Goal: Task Accomplishment & Management: Manage account settings

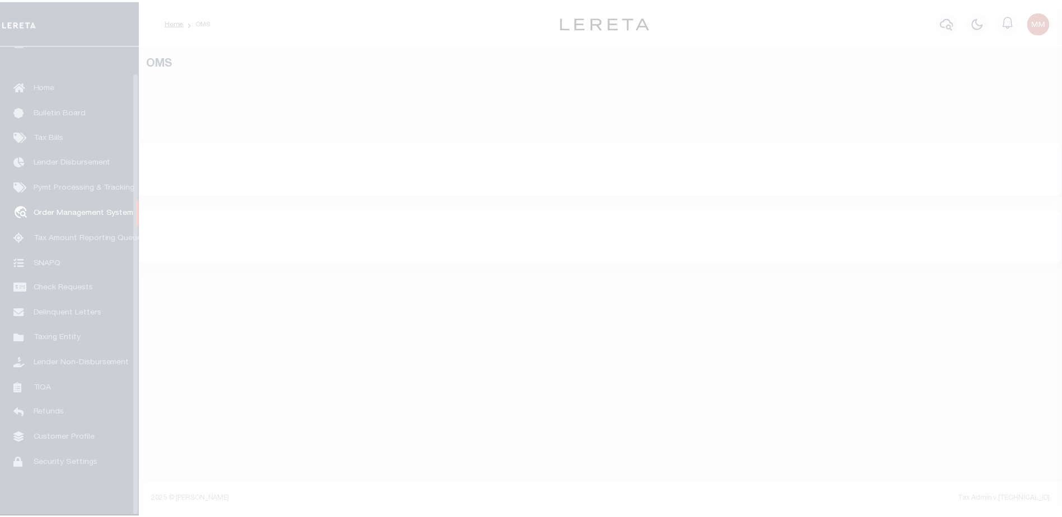
scroll to position [28, 0]
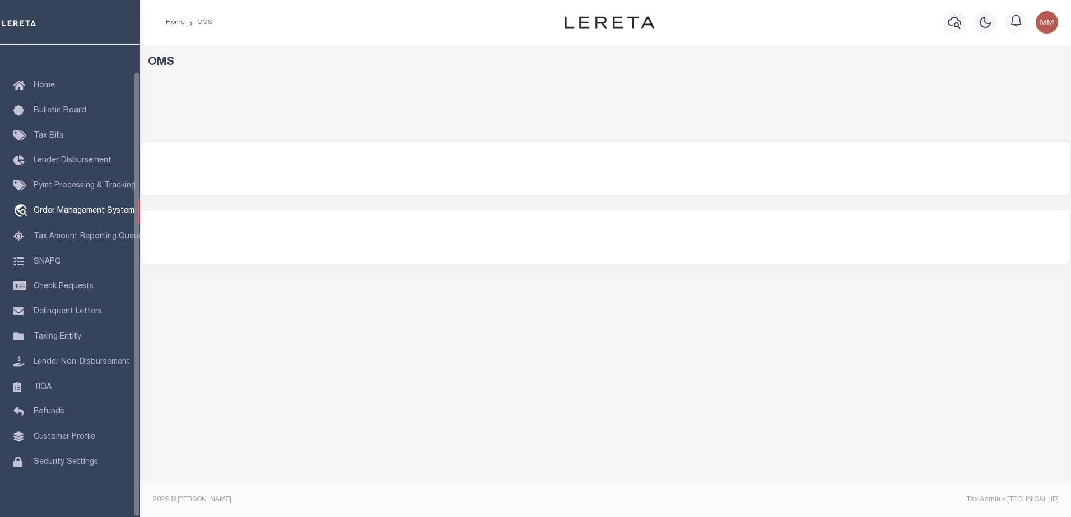
select select "200"
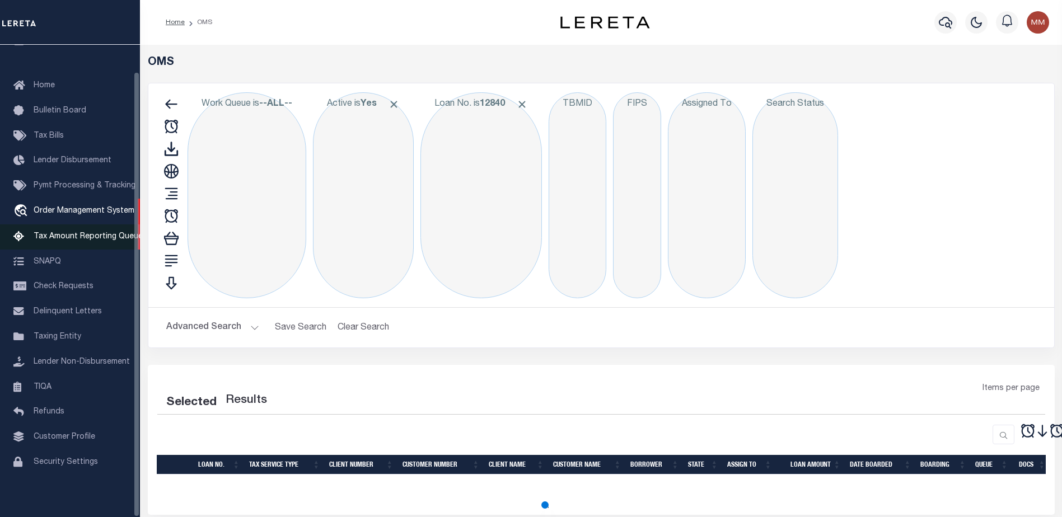
select select "200"
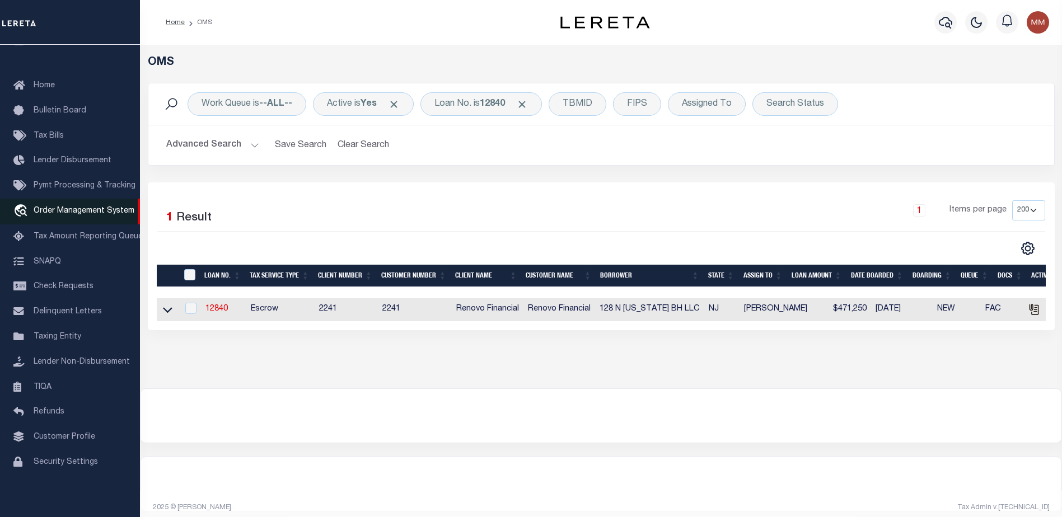
click at [67, 207] on span "Order Management System" at bounding box center [84, 211] width 101 height 8
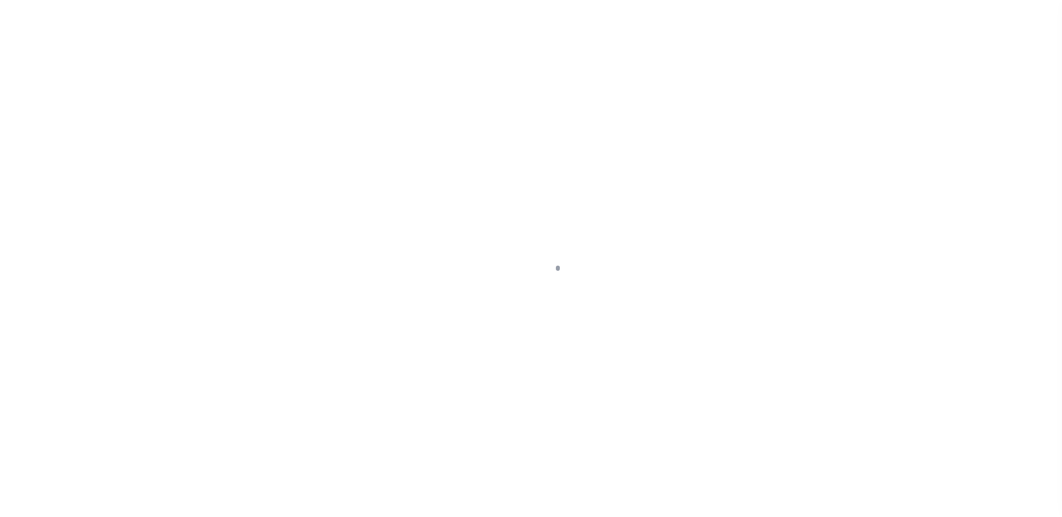
scroll to position [28, 0]
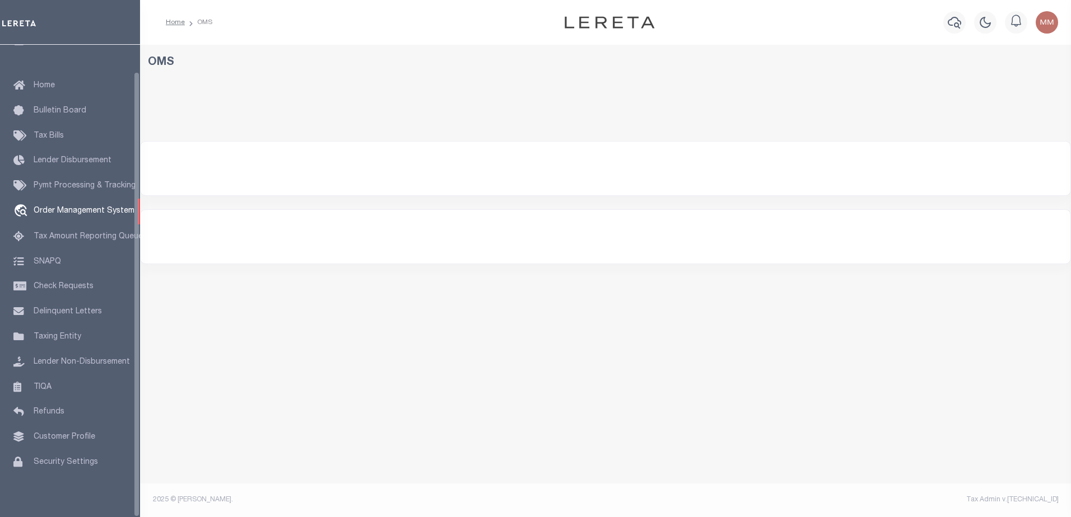
select select "200"
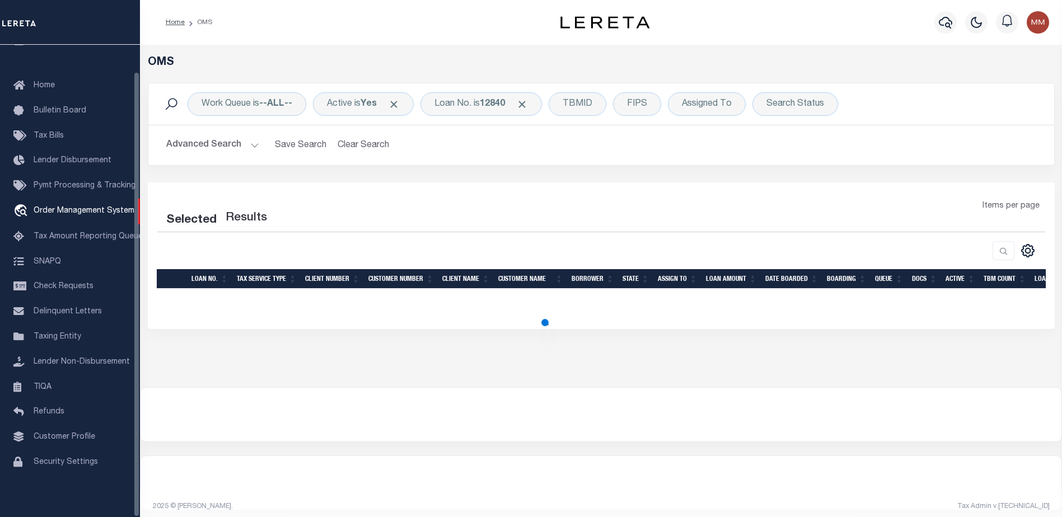
select select "200"
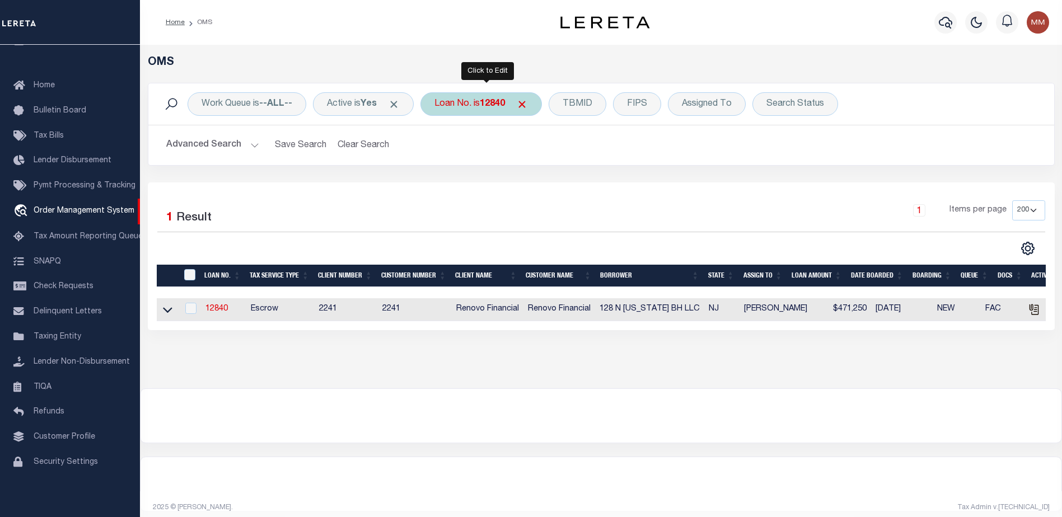
click at [500, 105] on b "12840" at bounding box center [492, 104] width 25 height 9
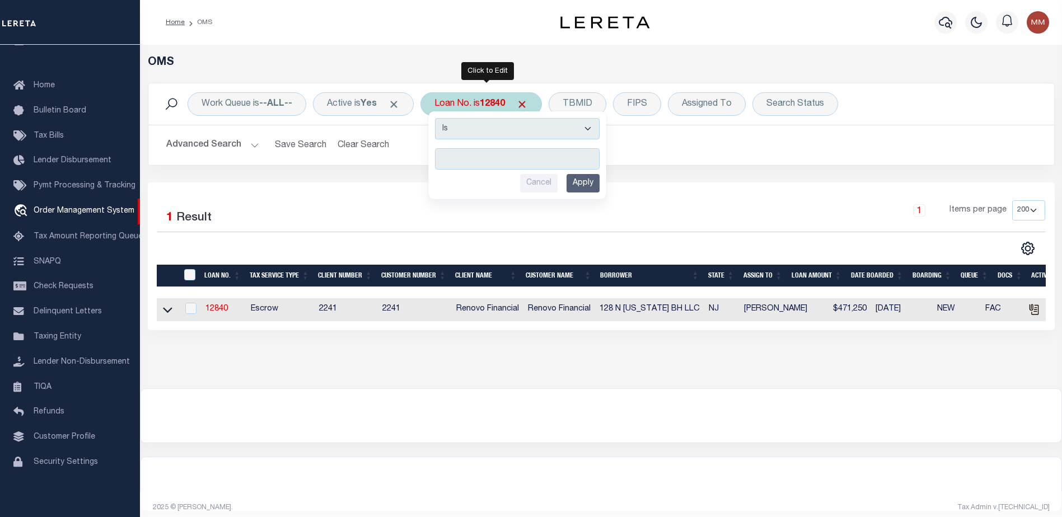
click at [447, 152] on input "text" at bounding box center [517, 158] width 165 height 21
type input "4"
type input "14797"
click at [590, 183] on input "Apply" at bounding box center [583, 183] width 33 height 18
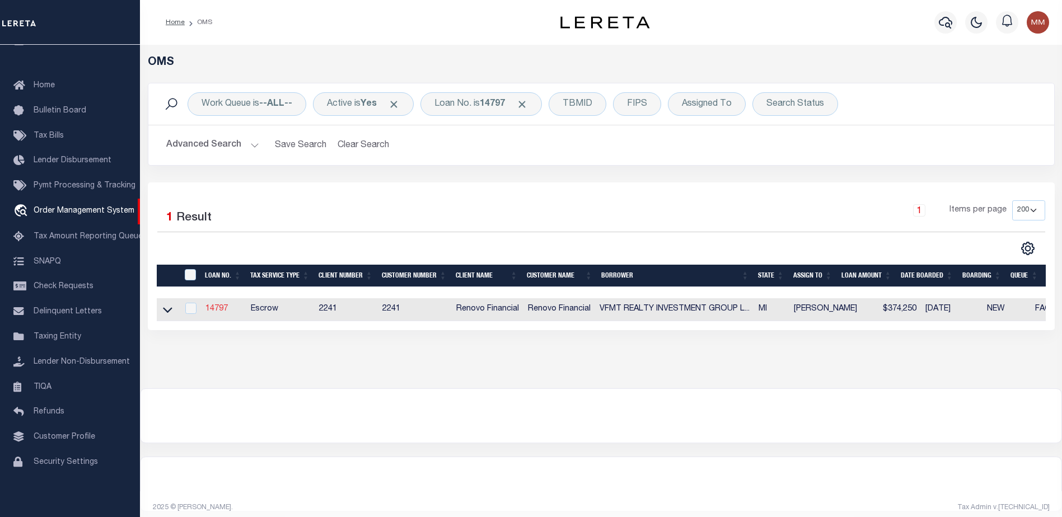
click at [220, 311] on link "14797" at bounding box center [217, 309] width 22 height 8
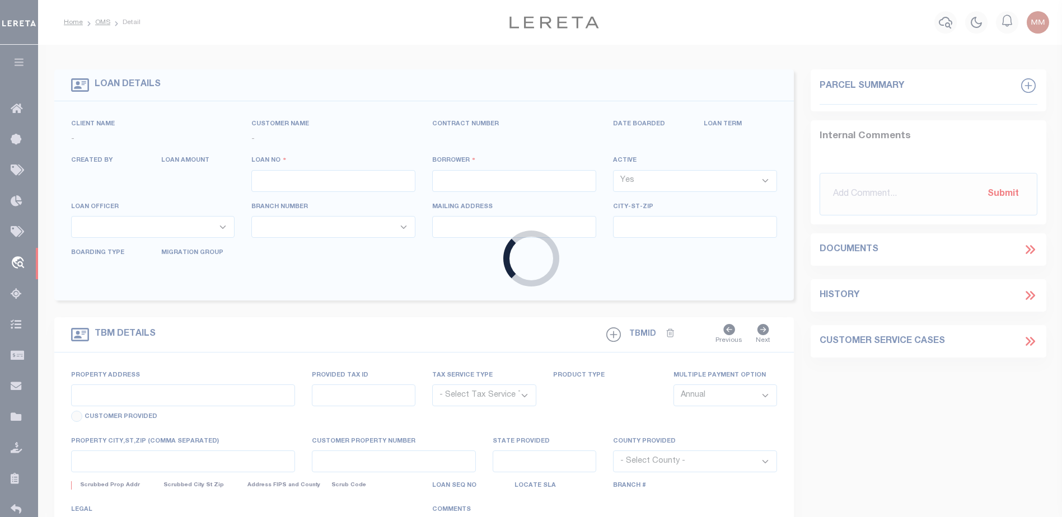
type input "14797"
type input "VFMT REALTY INVESTMENT GROUP LLC"
select select
type input "630 Third Ave"
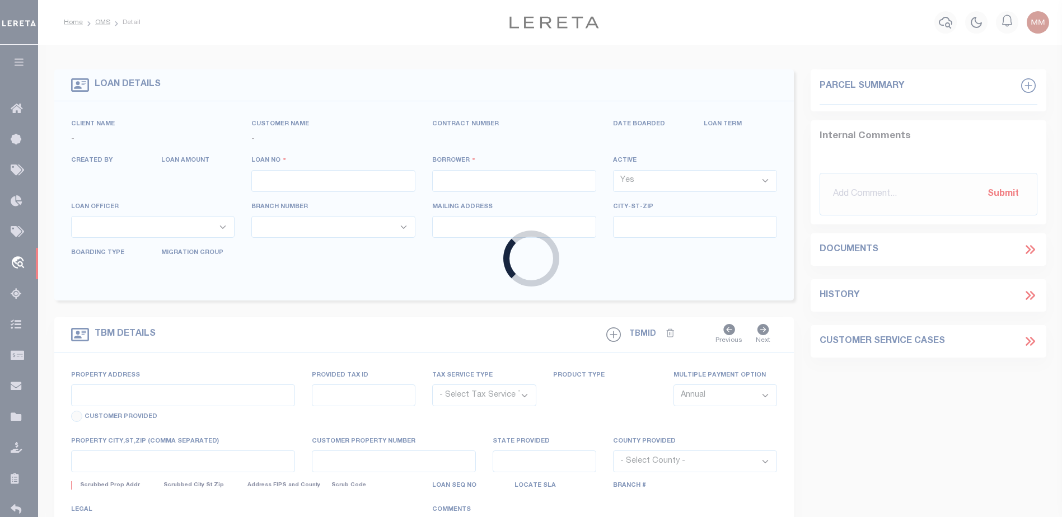
type input "Elizabeth NJ 07202"
select select "10"
select select "Escrow"
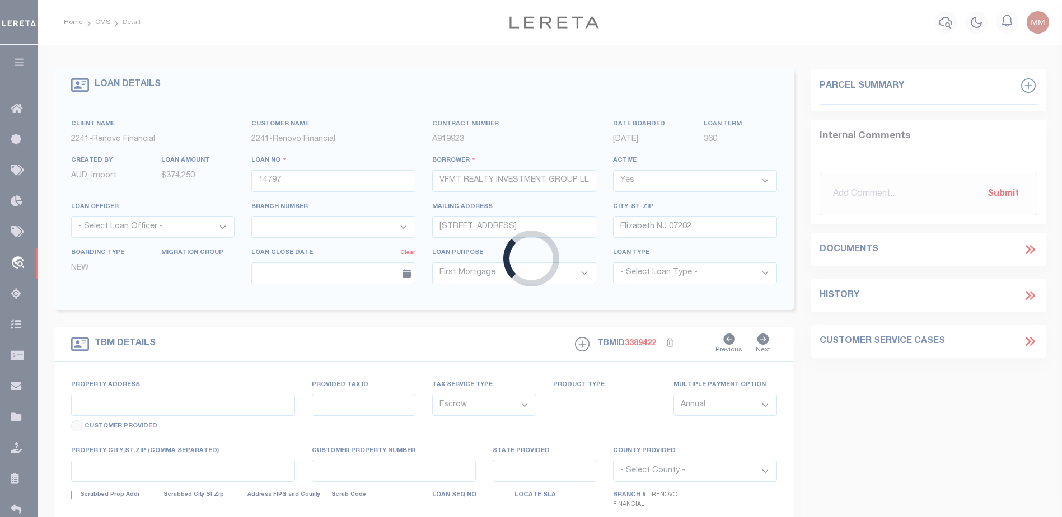
type input "10707 Peerless Street"
type input "Detroit, MI 48224"
type input "a0kUS000005warR"
type input "MI"
type textarea "LEGAL REQUIRED"
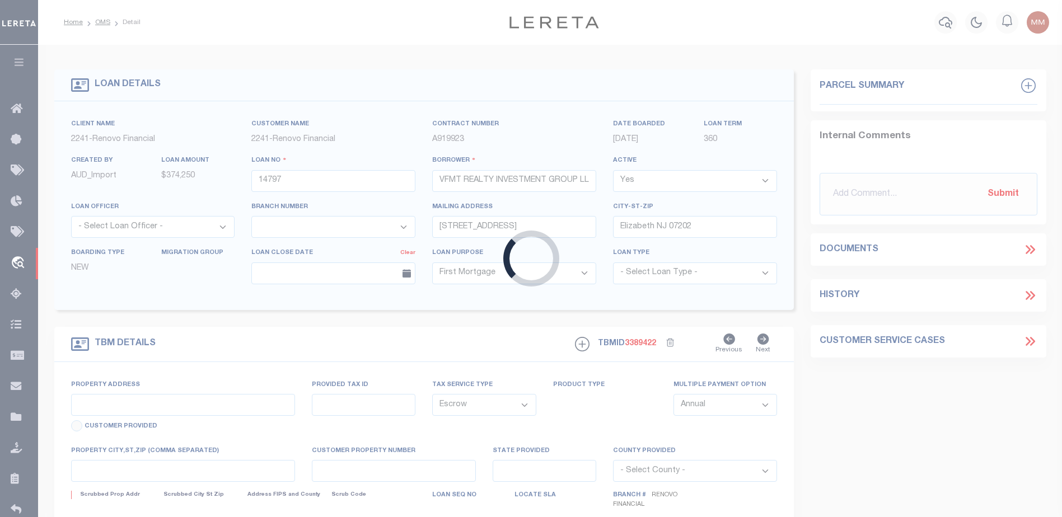
type textarea "Should be TPS per customer email on 11/25/2024. MLC"
select select "25066"
select select
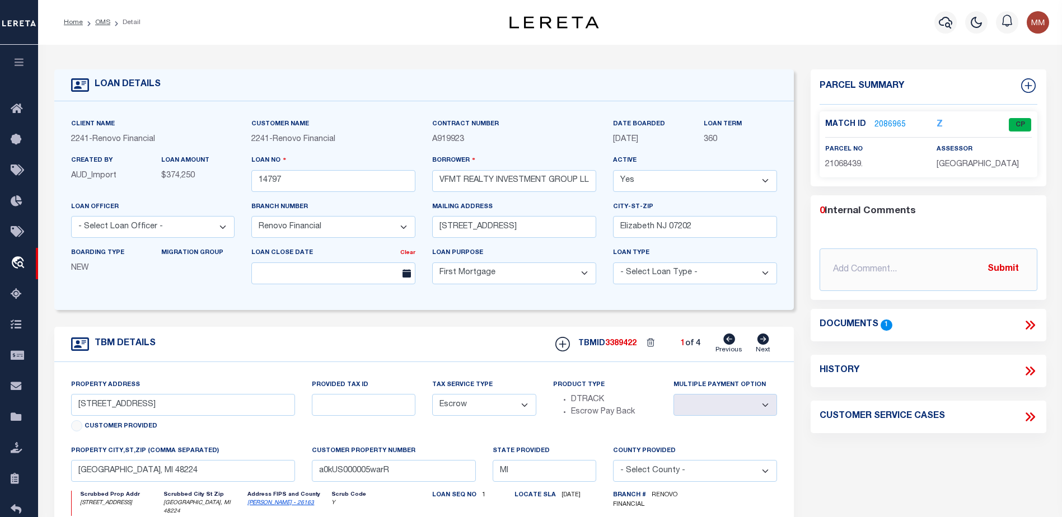
click at [882, 124] on link "2086965" at bounding box center [890, 125] width 31 height 12
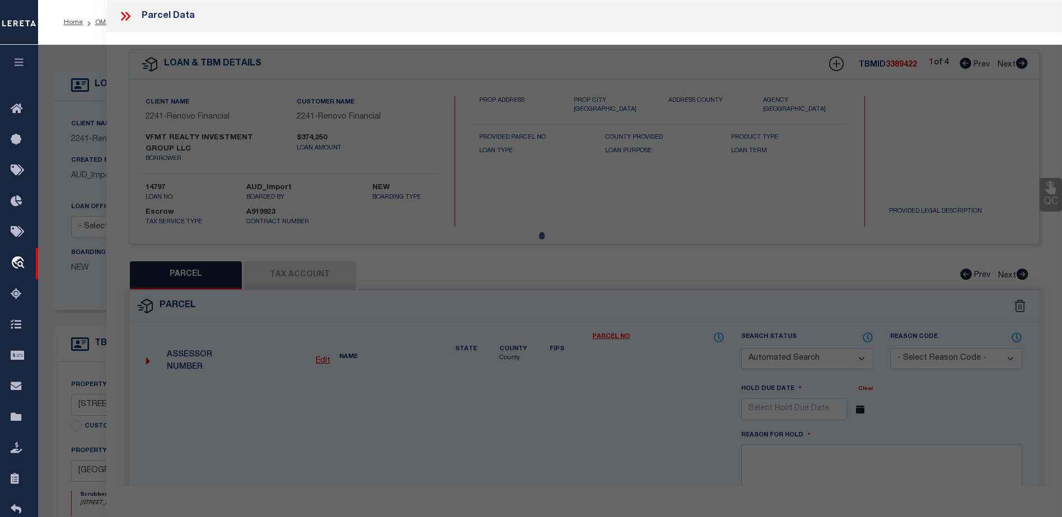
checkbox input "false"
select select "CP"
type input "VFMT REALTY INVESTMENT GROUP LLC"
select select "AGF"
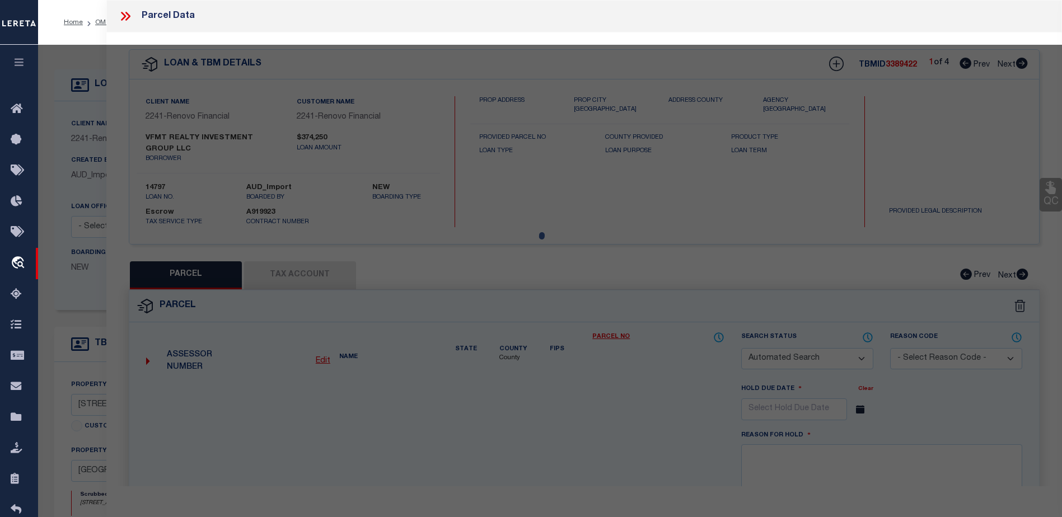
select select "LEG"
type input "10707 PEERLESS ST"
type input "DETROIT MI 48224"
type textarea "W PEERLESS 108 AND E 9 FT OF VAC ALLEY ADJ SEVEN MI CADIEUX SUB L54 P12 PLATS, …"
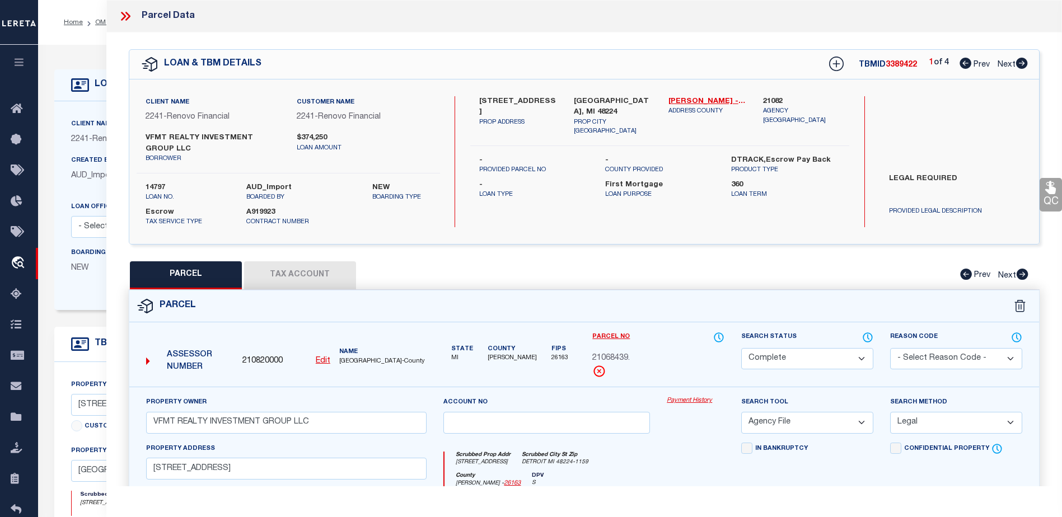
click at [678, 398] on link "Payment History" at bounding box center [696, 401] width 58 height 10
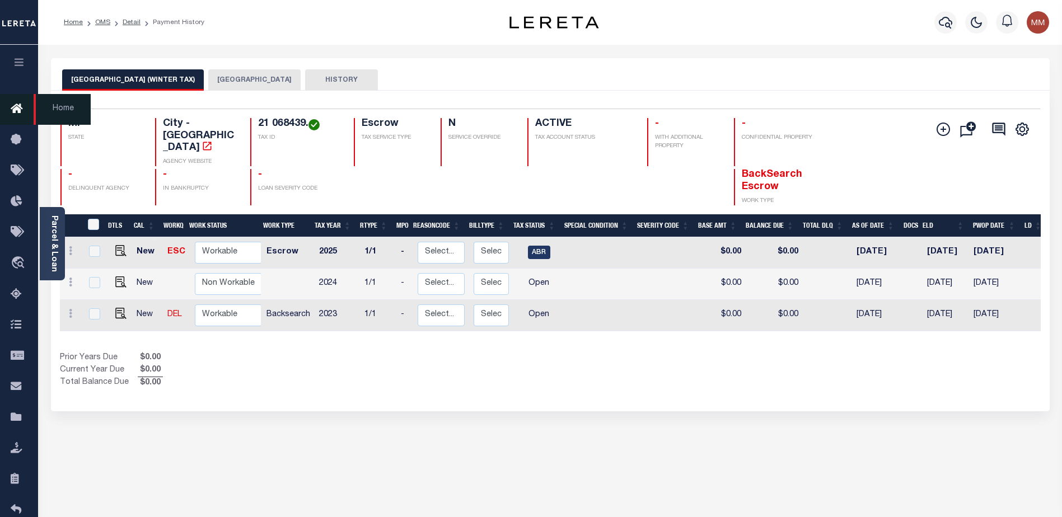
click at [15, 111] on icon at bounding box center [20, 109] width 18 height 14
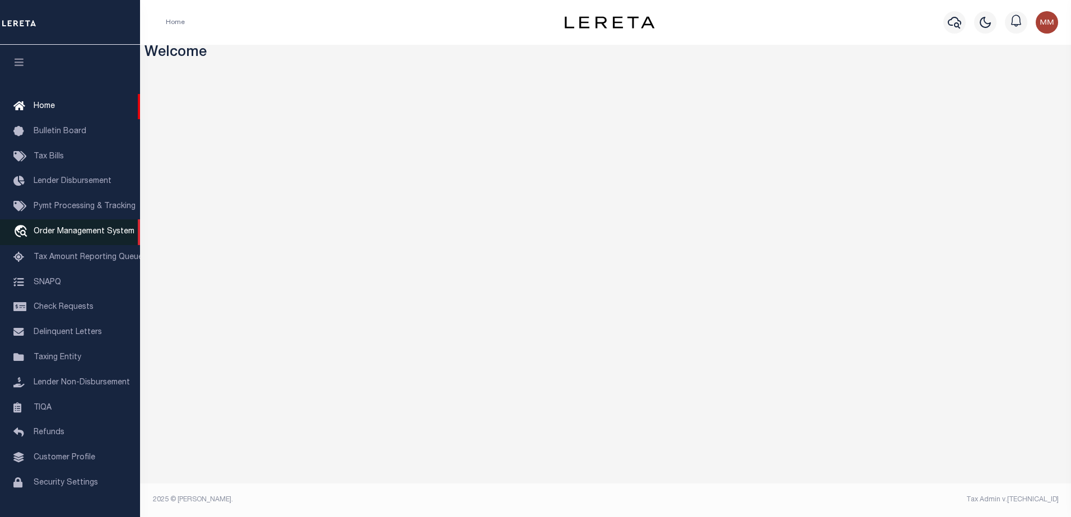
click at [78, 229] on link "travel_explore Order Management System" at bounding box center [70, 233] width 140 height 26
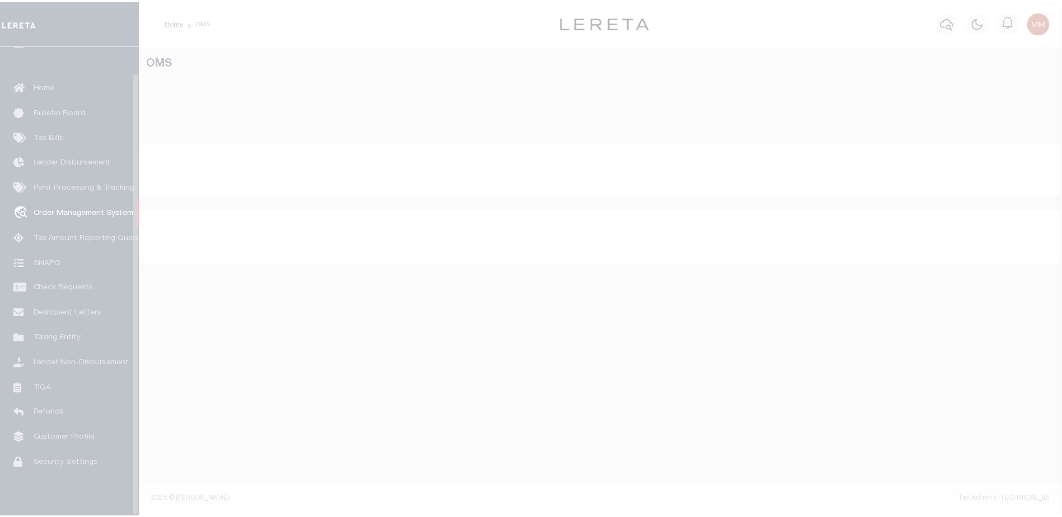
scroll to position [28, 0]
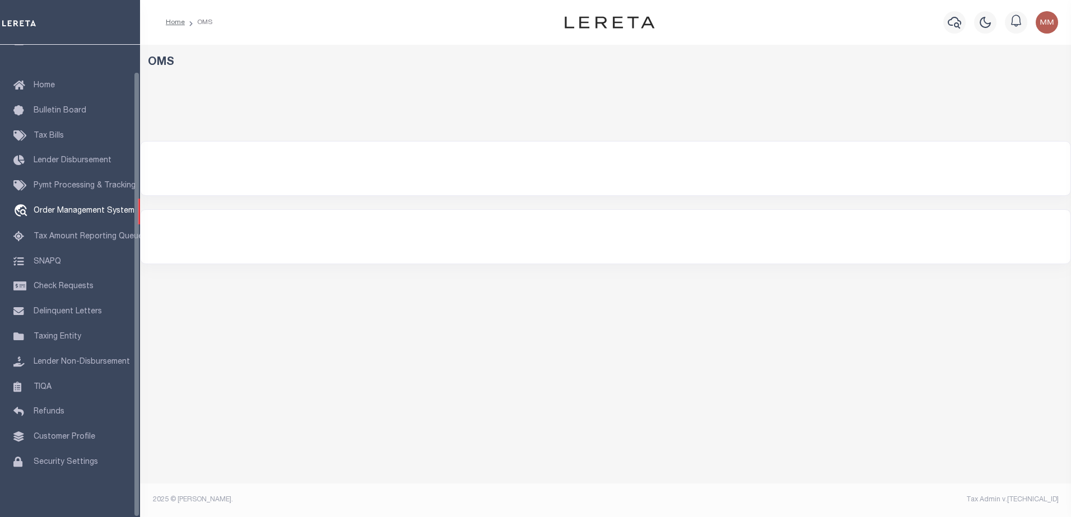
select select "200"
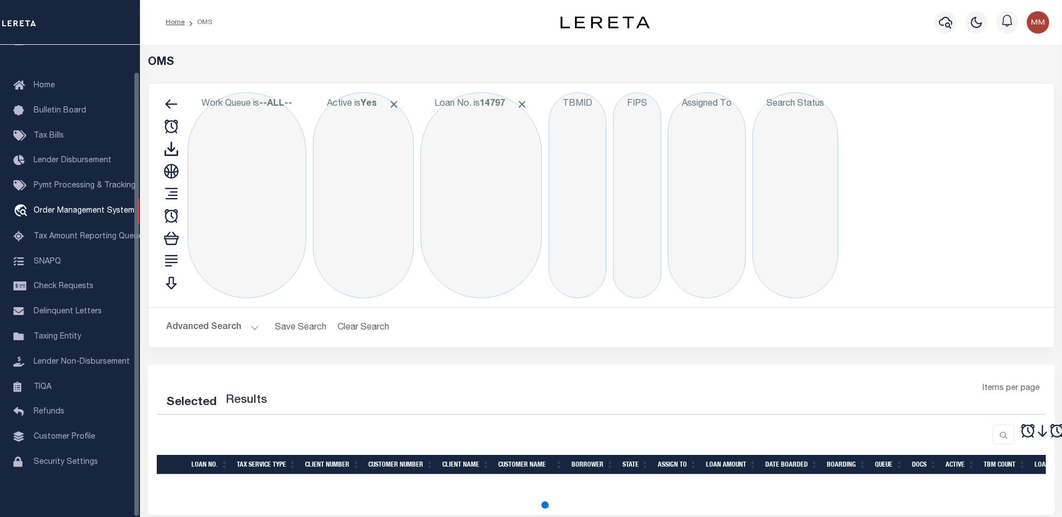
select select "200"
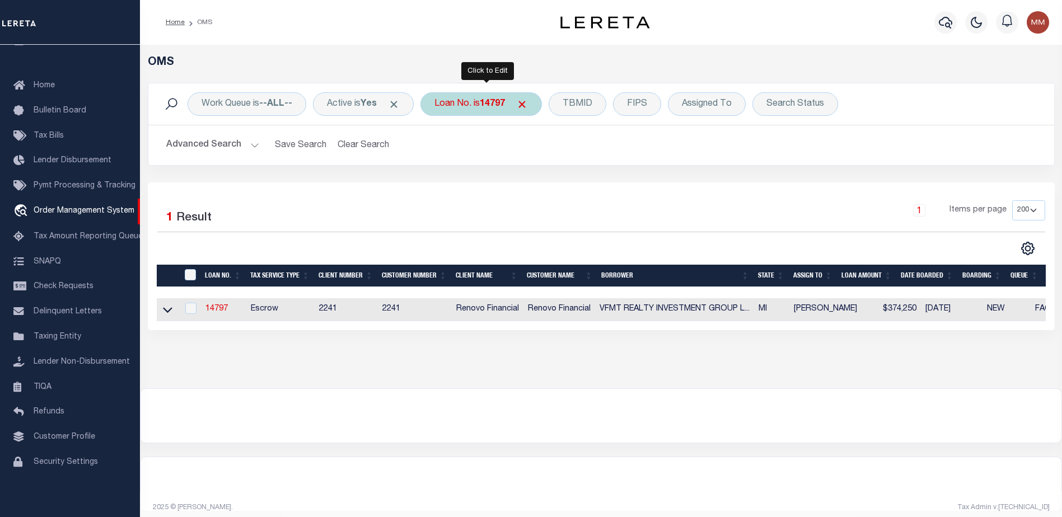
click at [503, 103] on b "14797" at bounding box center [492, 104] width 25 height 9
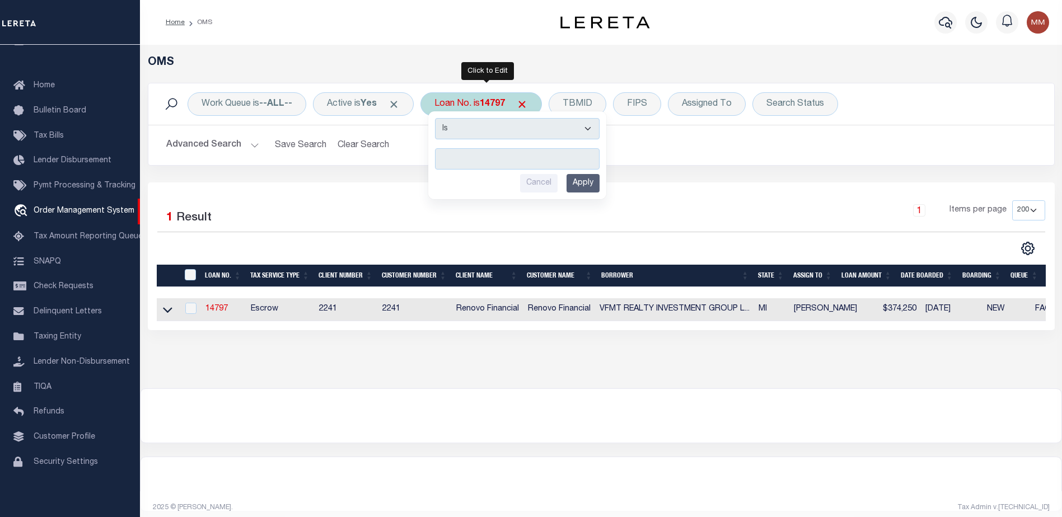
click at [455, 156] on input "text" at bounding box center [517, 158] width 165 height 21
type input "10010828"
click at [582, 183] on input "Apply" at bounding box center [583, 183] width 33 height 18
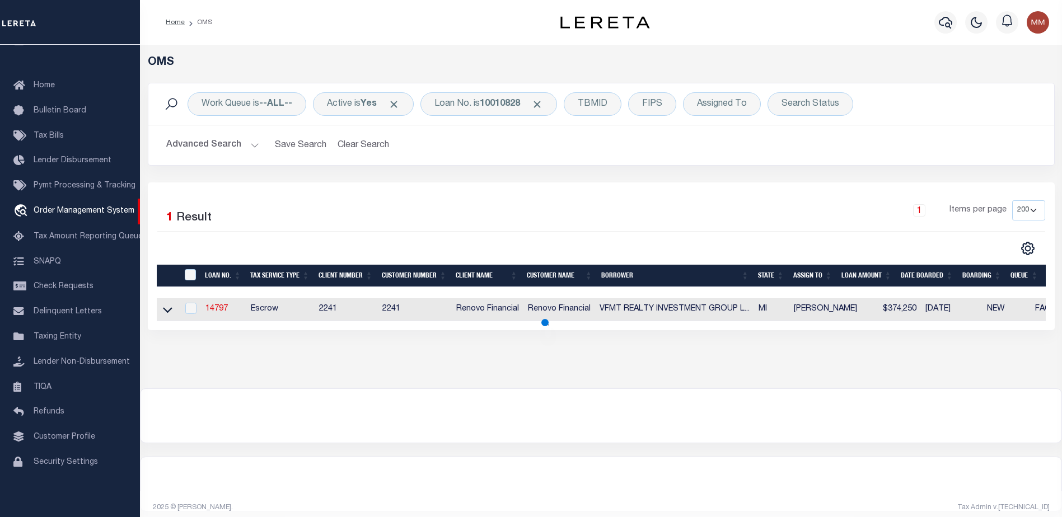
click at [582, 183] on div "Selected 1 Result 1 Items per page 10 25 50 100 200" at bounding box center [601, 257] width 907 height 148
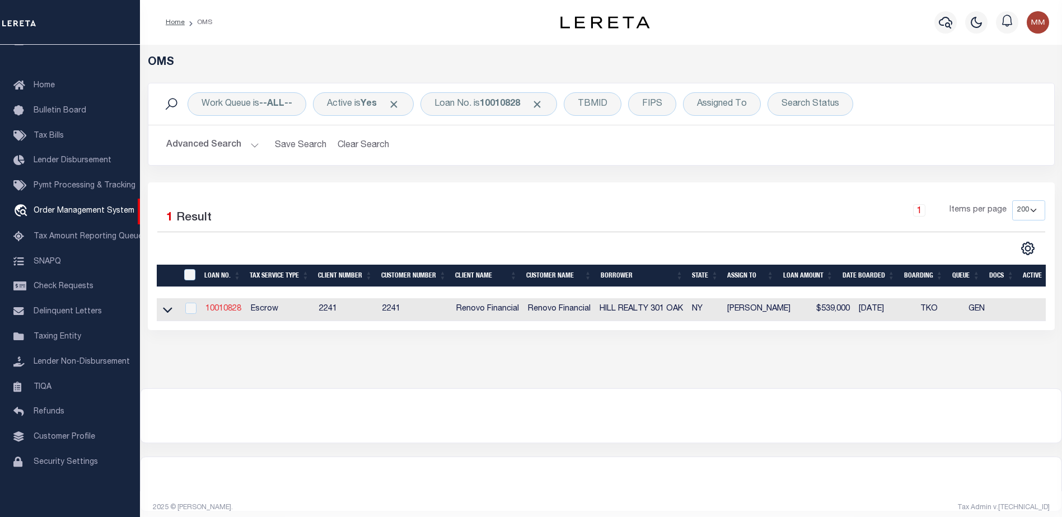
click at [222, 307] on link "10010828" at bounding box center [224, 309] width 36 height 8
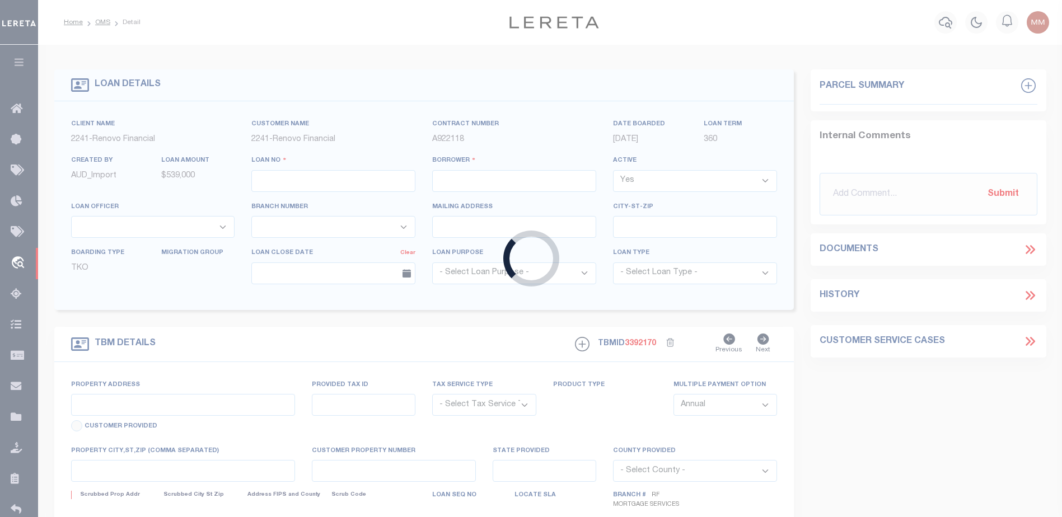
type input "10010828"
type input "HILL REALTY 301 OAK"
select select
type input "105 SCHUNNEMUNK RD UNIT 201"
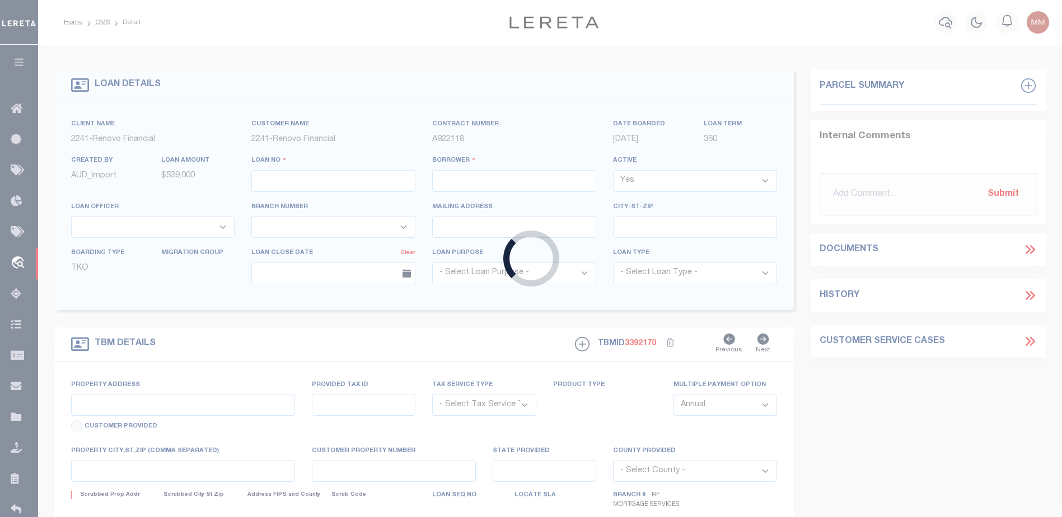
type input "MONROE NY 10950-6257 NULL"
select select "10"
select select "Escrow"
select select "25067"
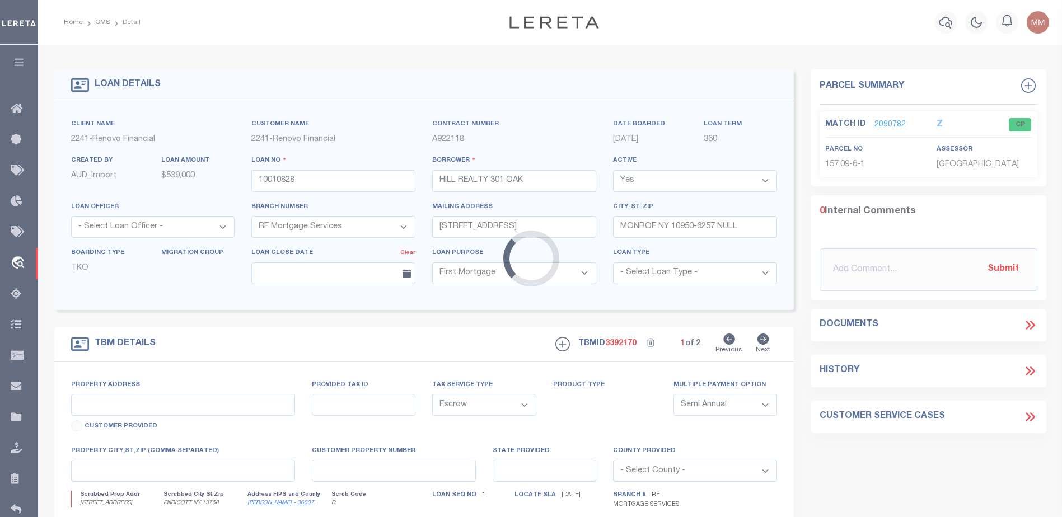
type input "200 NORTH STREET"
type input "034601-157.09-6-1"
select select
type input "ENDICOTT NY 13760"
type input "a0kUS000006jecA"
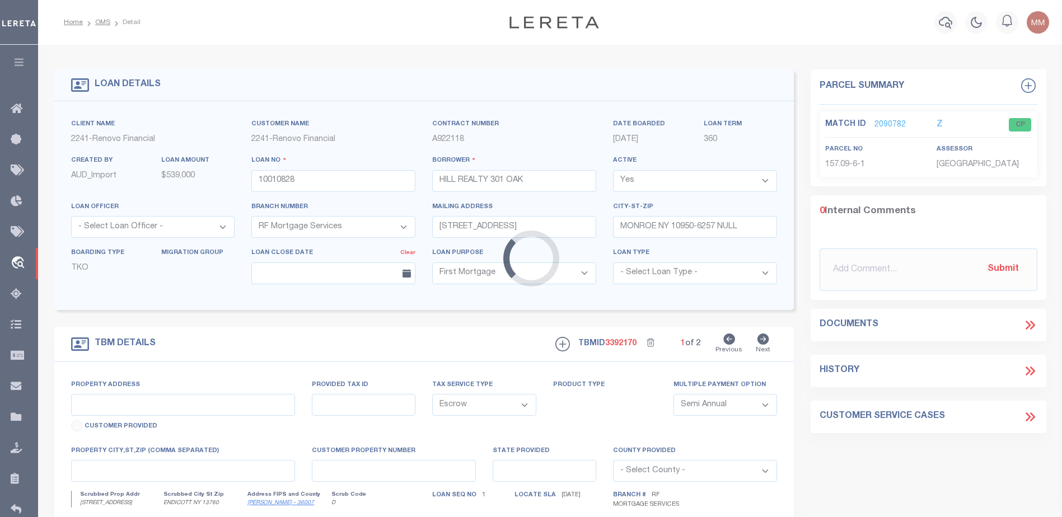
type input "NY"
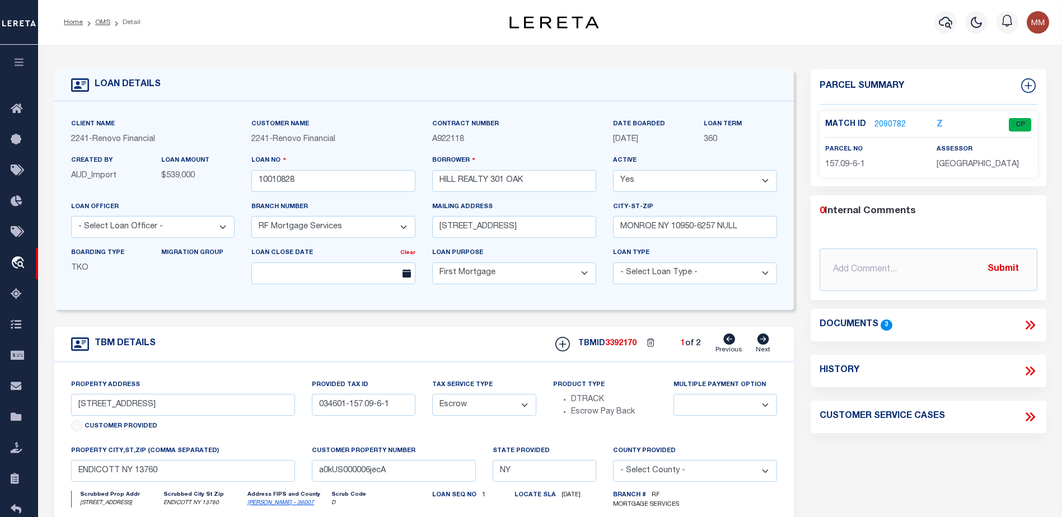
click at [888, 122] on link "2090782" at bounding box center [890, 125] width 31 height 12
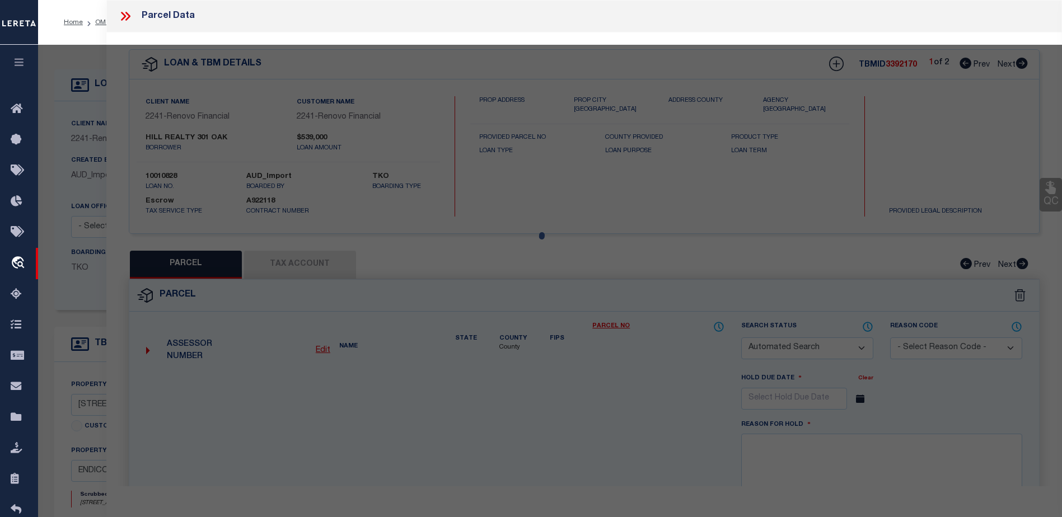
checkbox input "false"
select select "CP"
select select "ACT"
type input "301 Oak Hill Realty Inc."
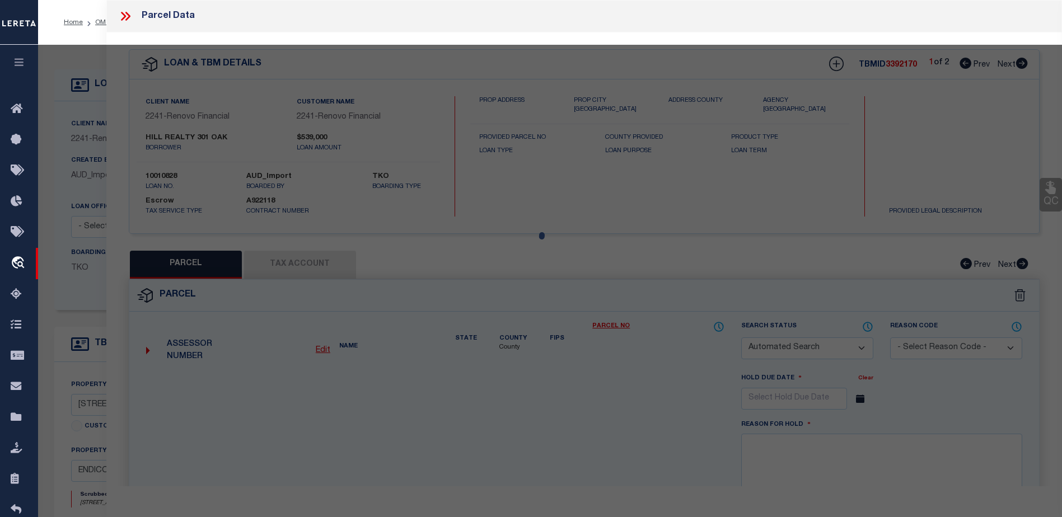
select select "AGW"
select select "ADD"
type input "200-202 North St"
checkbox input "false"
type input "ENDICOTT NY 13760"
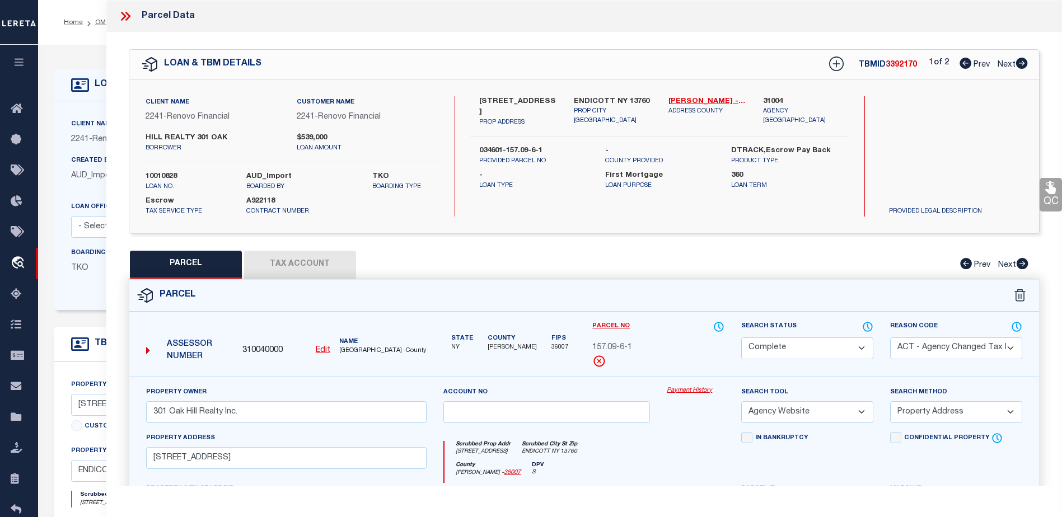
click at [680, 389] on link "Payment History" at bounding box center [696, 391] width 58 height 10
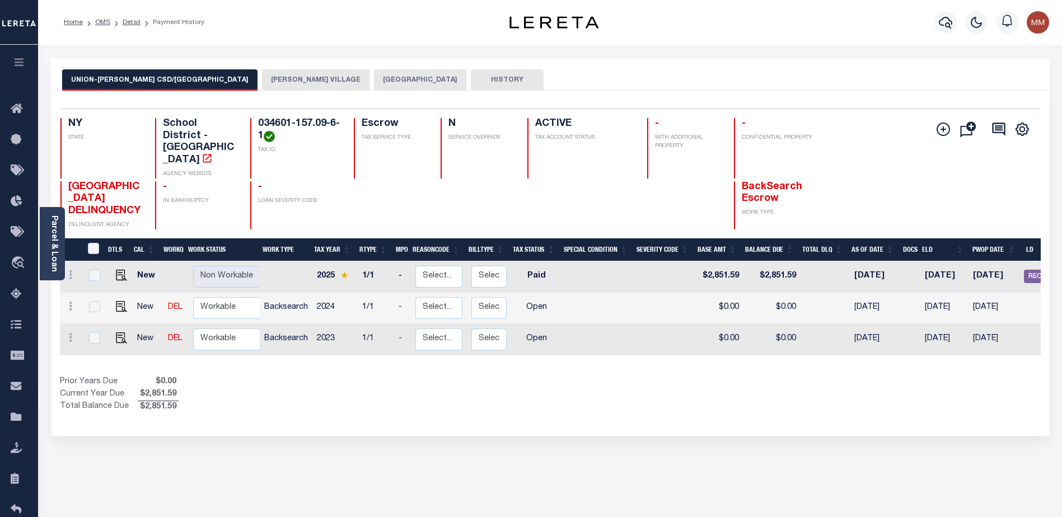
click at [262, 80] on button "[PERSON_NAME] VILLAGE" at bounding box center [316, 79] width 108 height 21
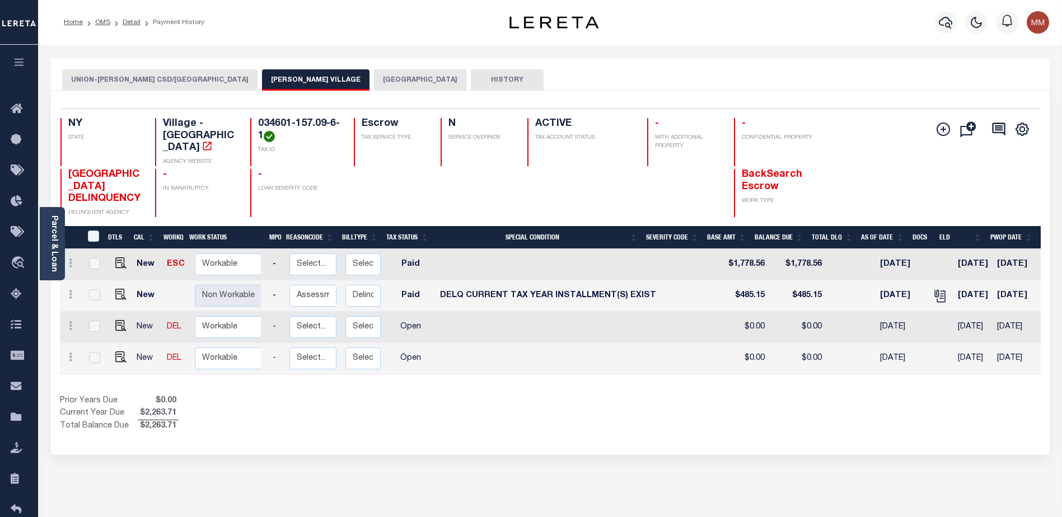
scroll to position [0, 227]
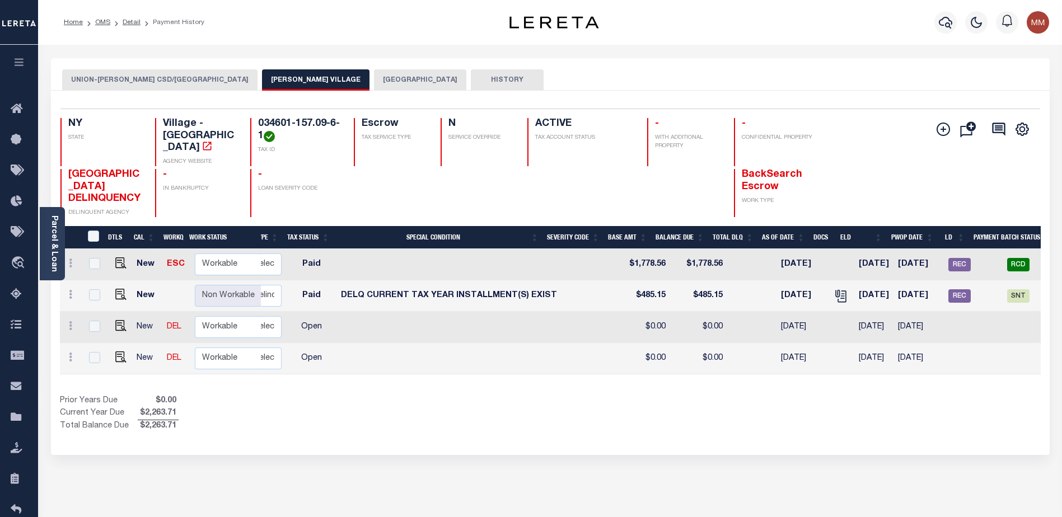
click at [688, 370] on td "$0.00" at bounding box center [698, 358] width 57 height 31
checkbox input "true"
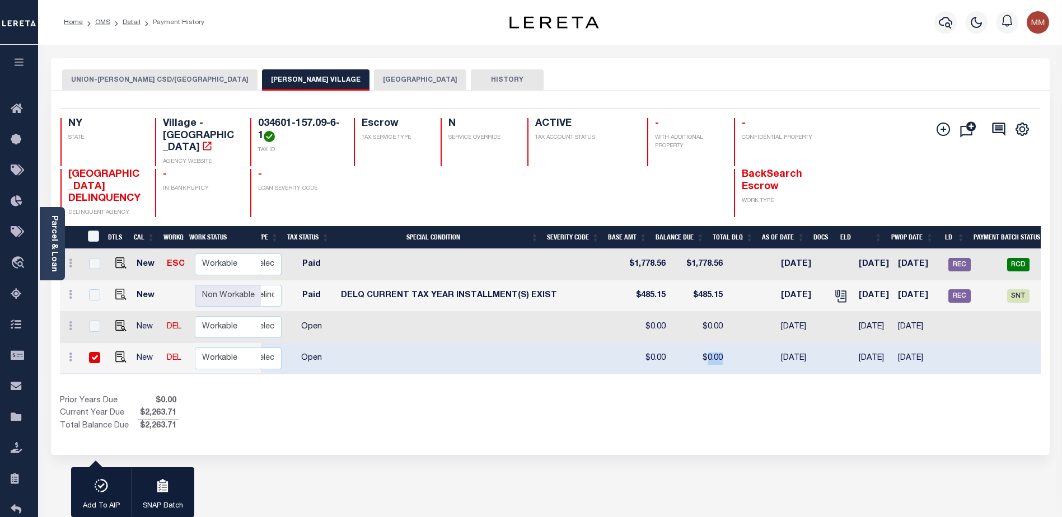
click at [688, 370] on td "$0.00" at bounding box center [698, 358] width 57 height 31
checkbox input "false"
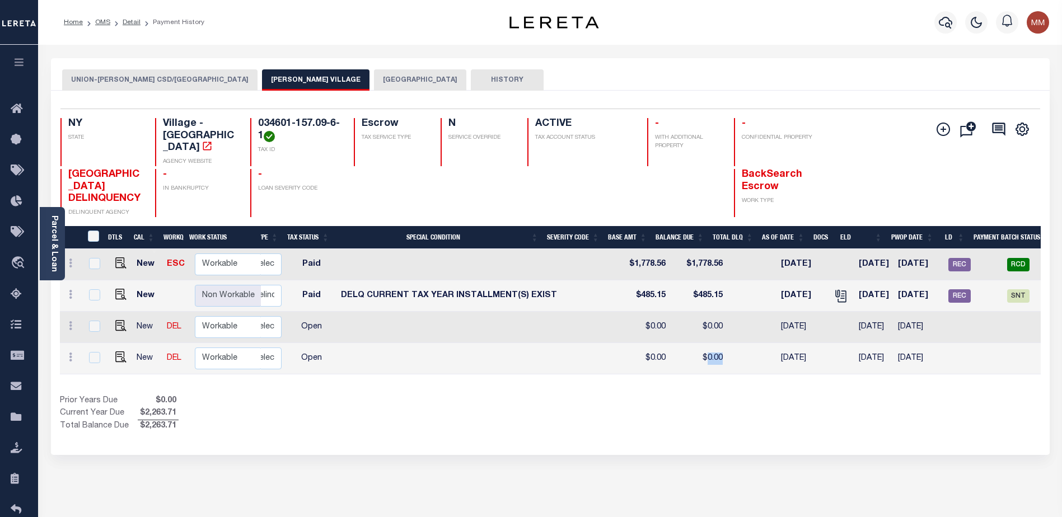
click at [876, 36] on div "Profile Sign out" at bounding box center [846, 22] width 416 height 39
click at [12, 105] on icon at bounding box center [20, 109] width 18 height 14
